Goal: Understand process/instructions

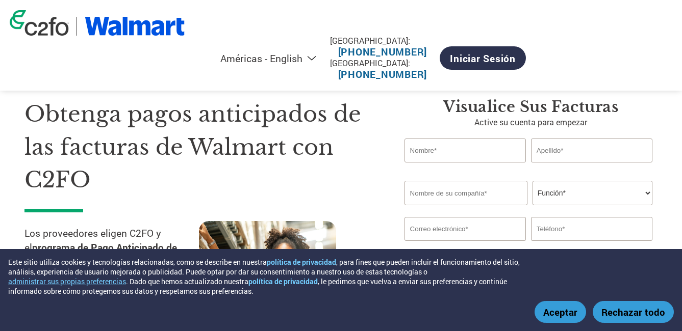
select select "es-MX"
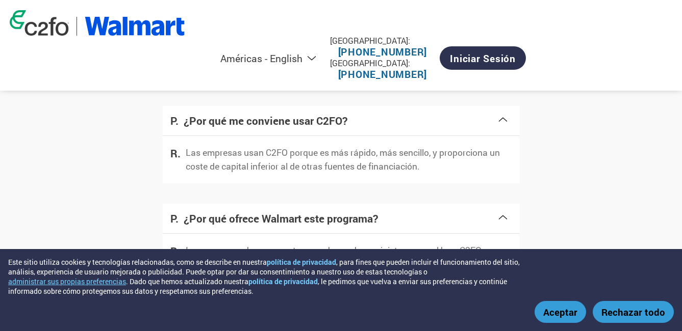
scroll to position [1835, 0]
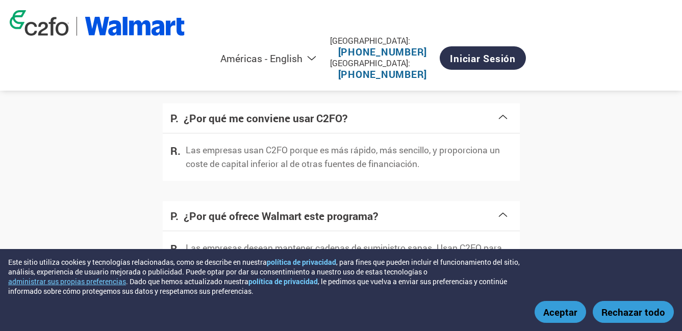
click at [438, 162] on p "Las empresas usan C2FO porque es más rápido, más sencillo, y proporciona un cos…" at bounding box center [349, 157] width 326 height 27
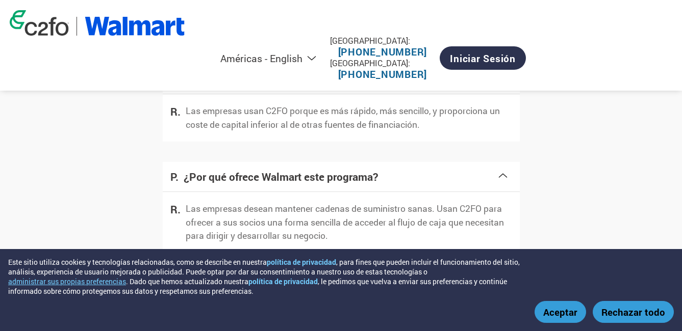
scroll to position [1875, 0]
click at [446, 216] on p "Las empresas desean mantener cadenas de suministro sanas. Usan C2FO para ofrece…" at bounding box center [349, 221] width 326 height 40
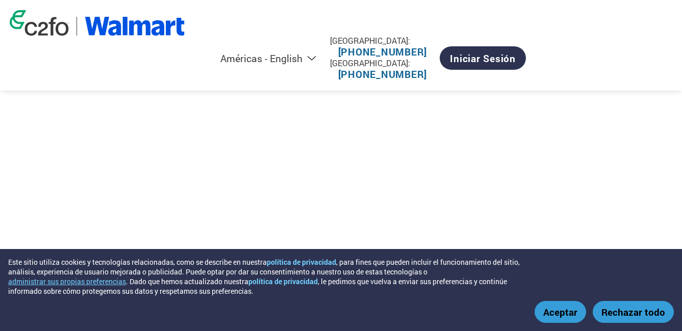
scroll to position [1366, 0]
click at [539, 152] on div at bounding box center [340, 127] width 633 height 181
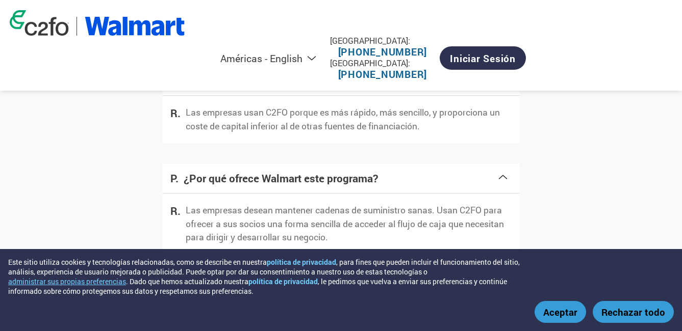
scroll to position [1875, 0]
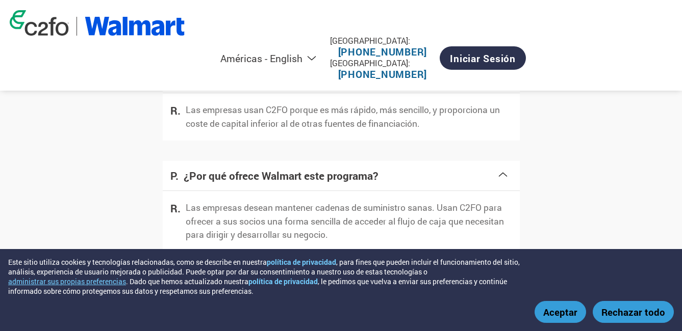
click at [348, 216] on p "Las empresas desean mantener cadenas de suministro sanas. Usan C2FO para ofrece…" at bounding box center [349, 221] width 326 height 40
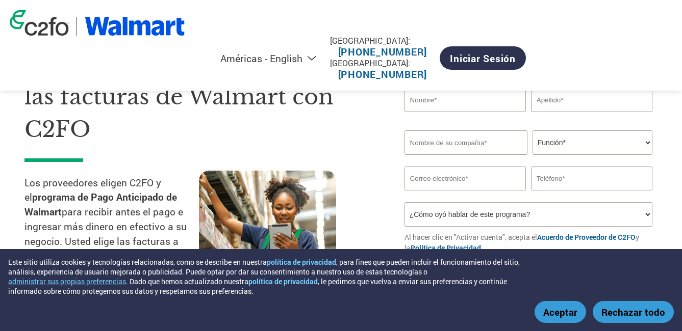
scroll to position [255, 0]
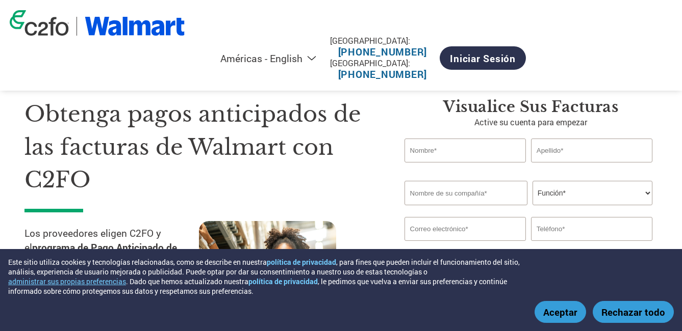
select select "es-MX"
click at [644, 193] on select "Función* Director financiero Interventor Gestor de créditos Director de finanza…" at bounding box center [592, 193] width 120 height 24
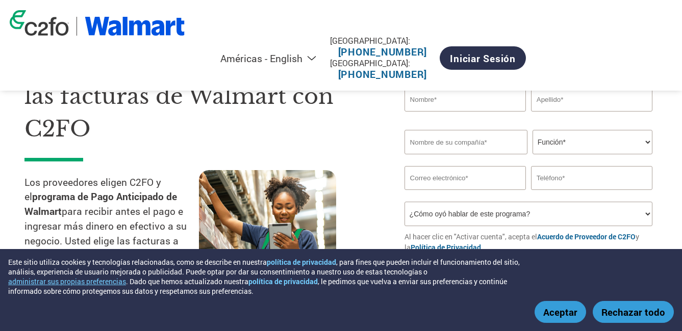
scroll to position [102, 0]
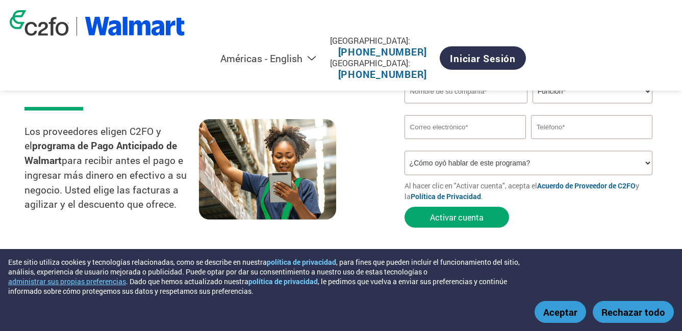
click at [604, 211] on form "El nombre o el nombre no válidos son demasiado largos El apellido no válido o e…" at bounding box center [530, 135] width 253 height 196
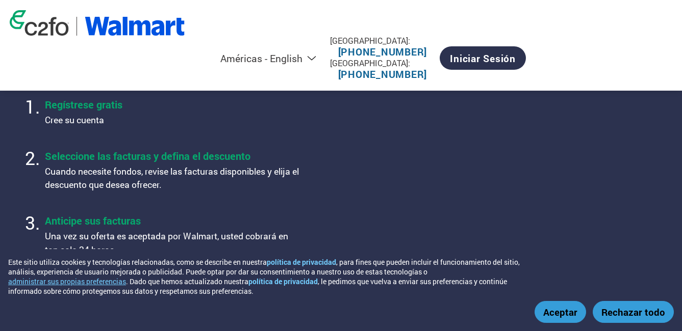
scroll to position [357, 0]
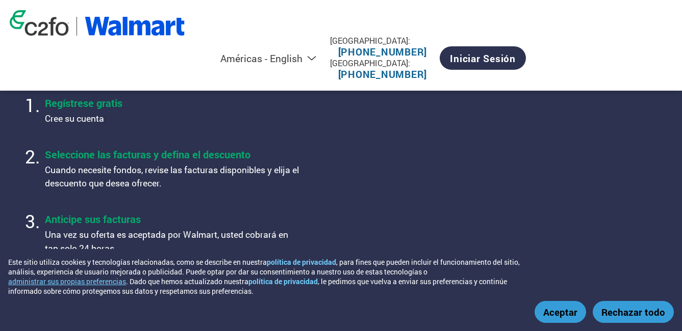
click at [275, 134] on ol "Regístrese gratis Cree su cuenta Seleccione las facturas y defina el descuento …" at bounding box center [176, 177] width 304 height 168
click at [244, 33] on div "Américas - Español Américas - English Américas - Português Amériques - Français…" at bounding box center [341, 45] width 678 height 91
